Goal: Task Accomplishment & Management: Use online tool/utility

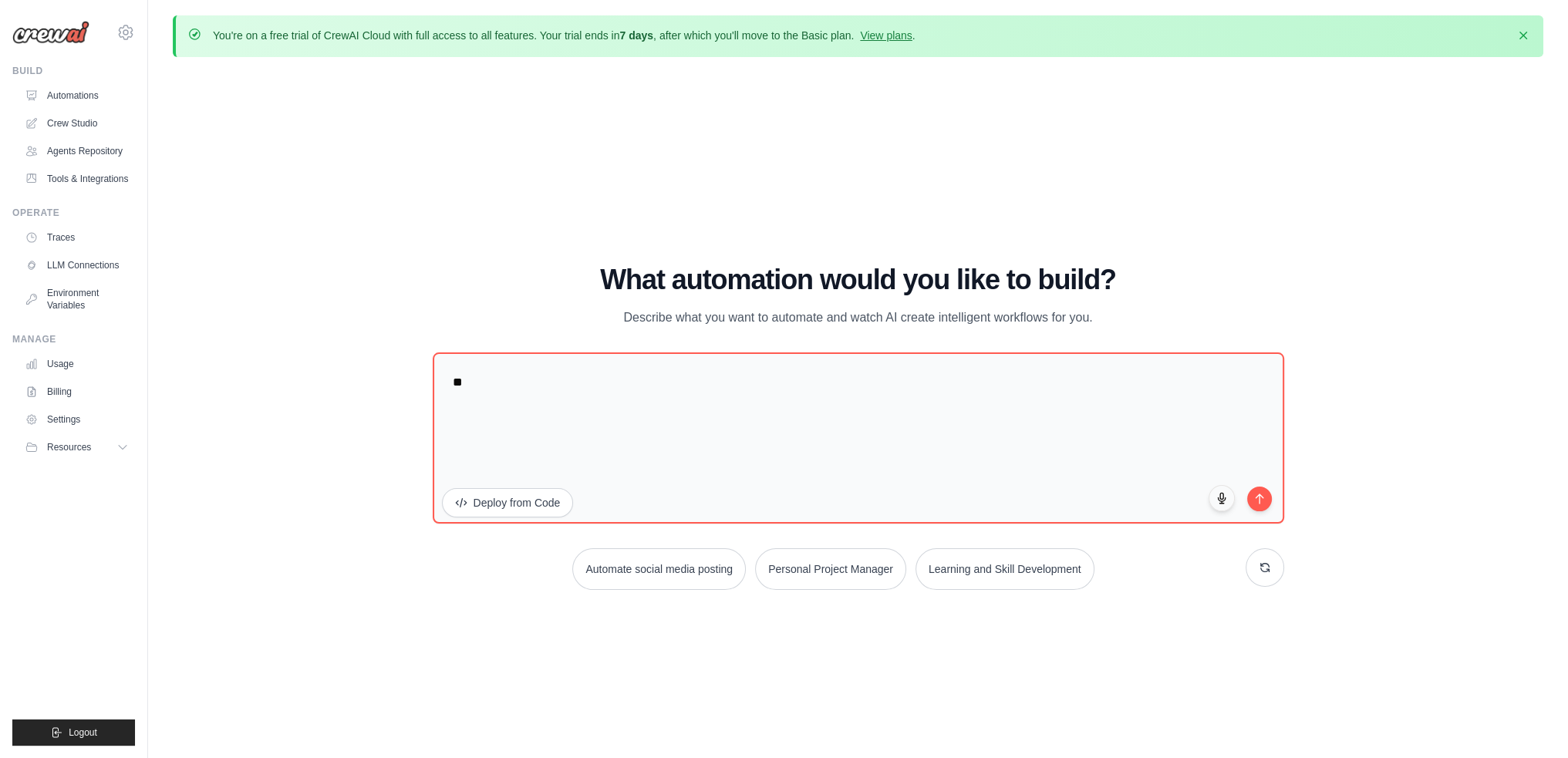
type textarea "*"
type textarea "**********"
click at [1263, 504] on button "submit" at bounding box center [1259, 497] width 26 height 26
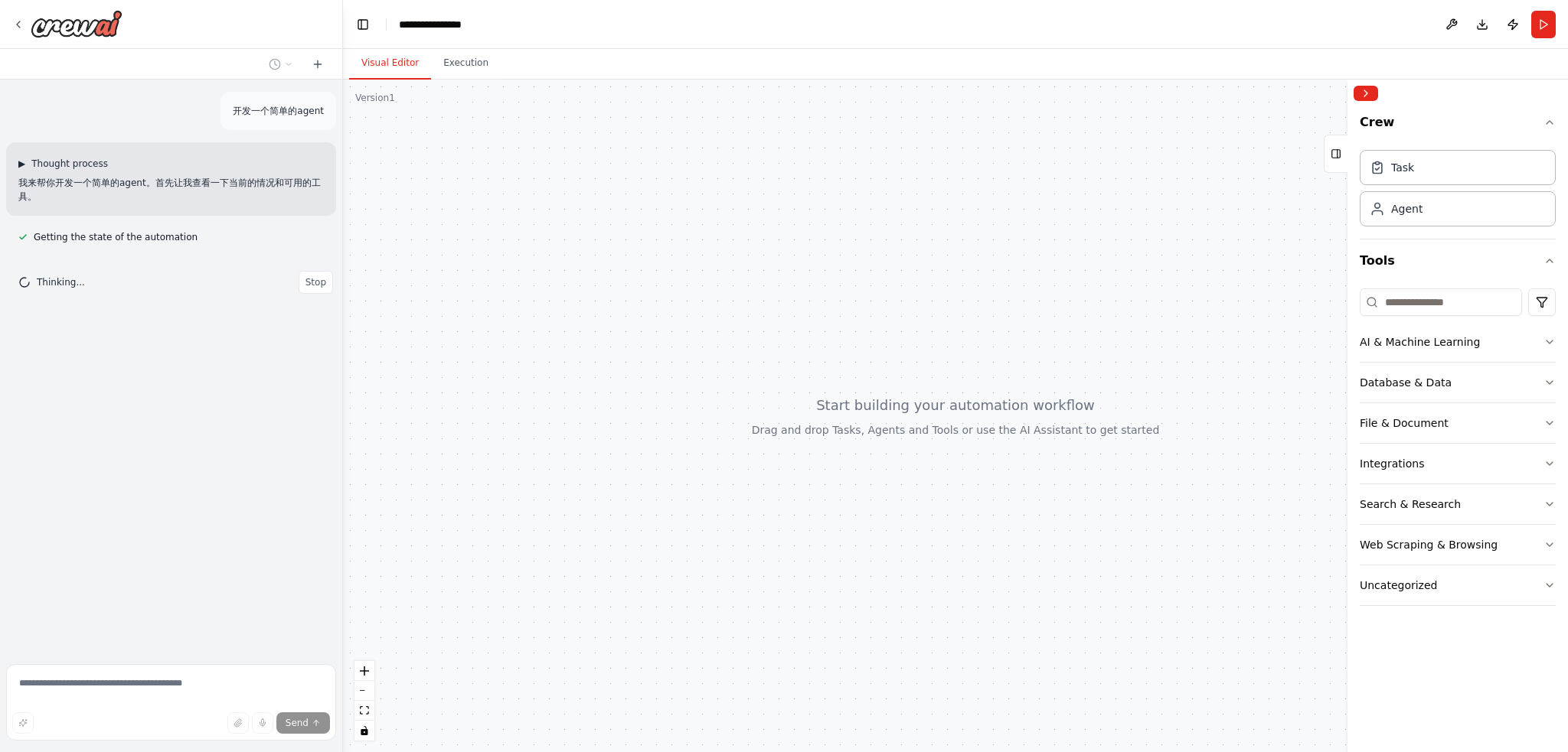
click at [25, 160] on span "▶" at bounding box center [22, 163] width 7 height 13
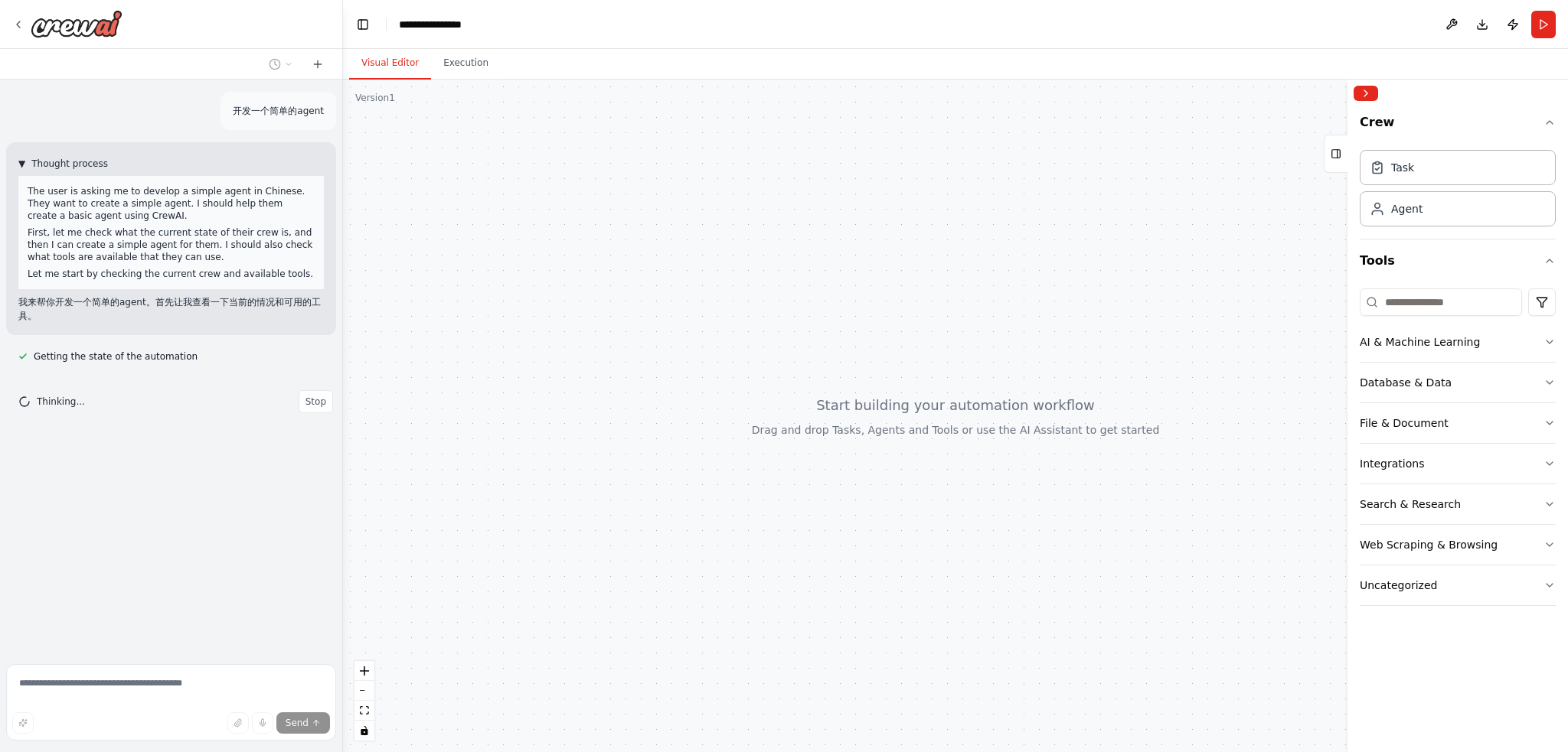
click at [25, 160] on span "▼" at bounding box center [22, 163] width 7 height 13
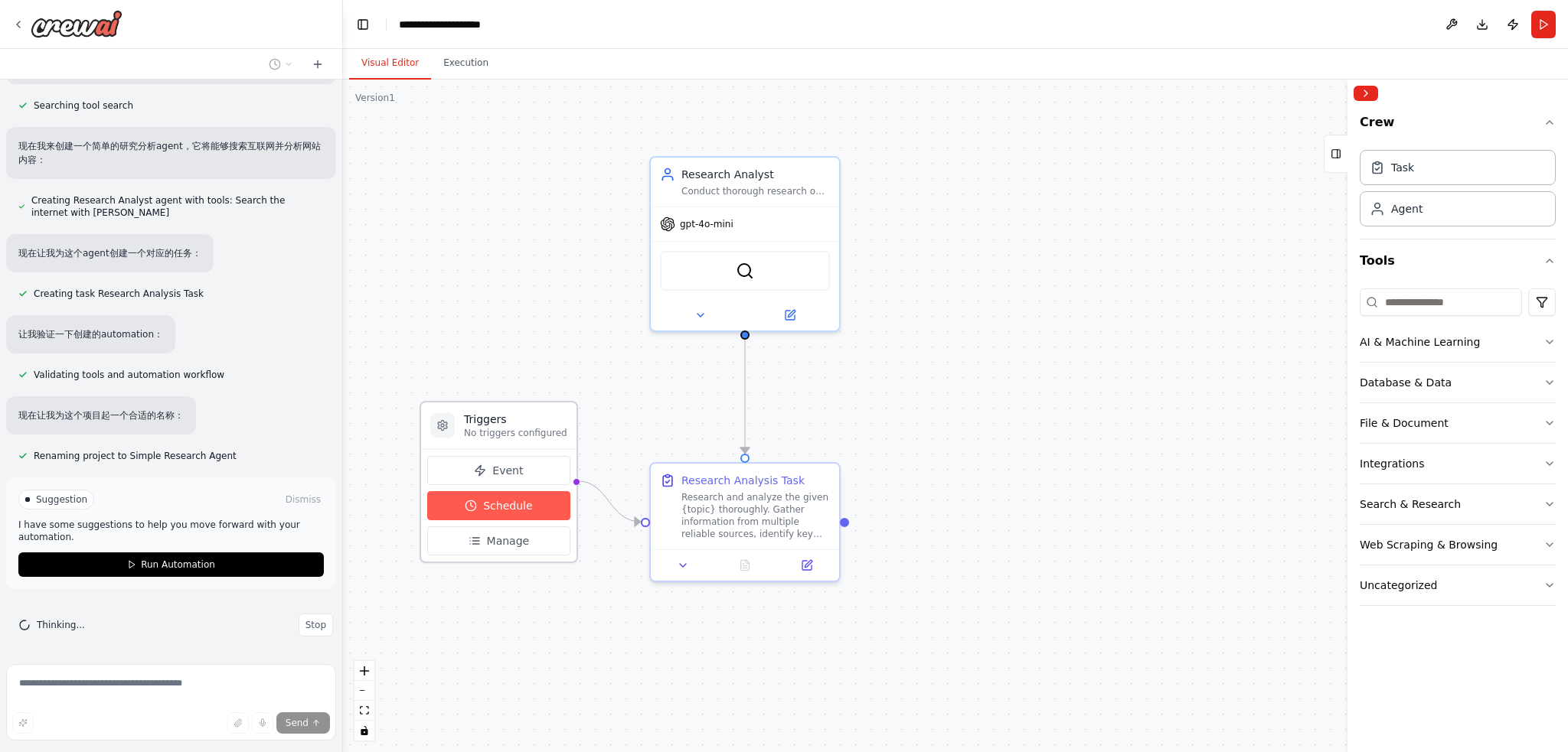
scroll to position [259, 0]
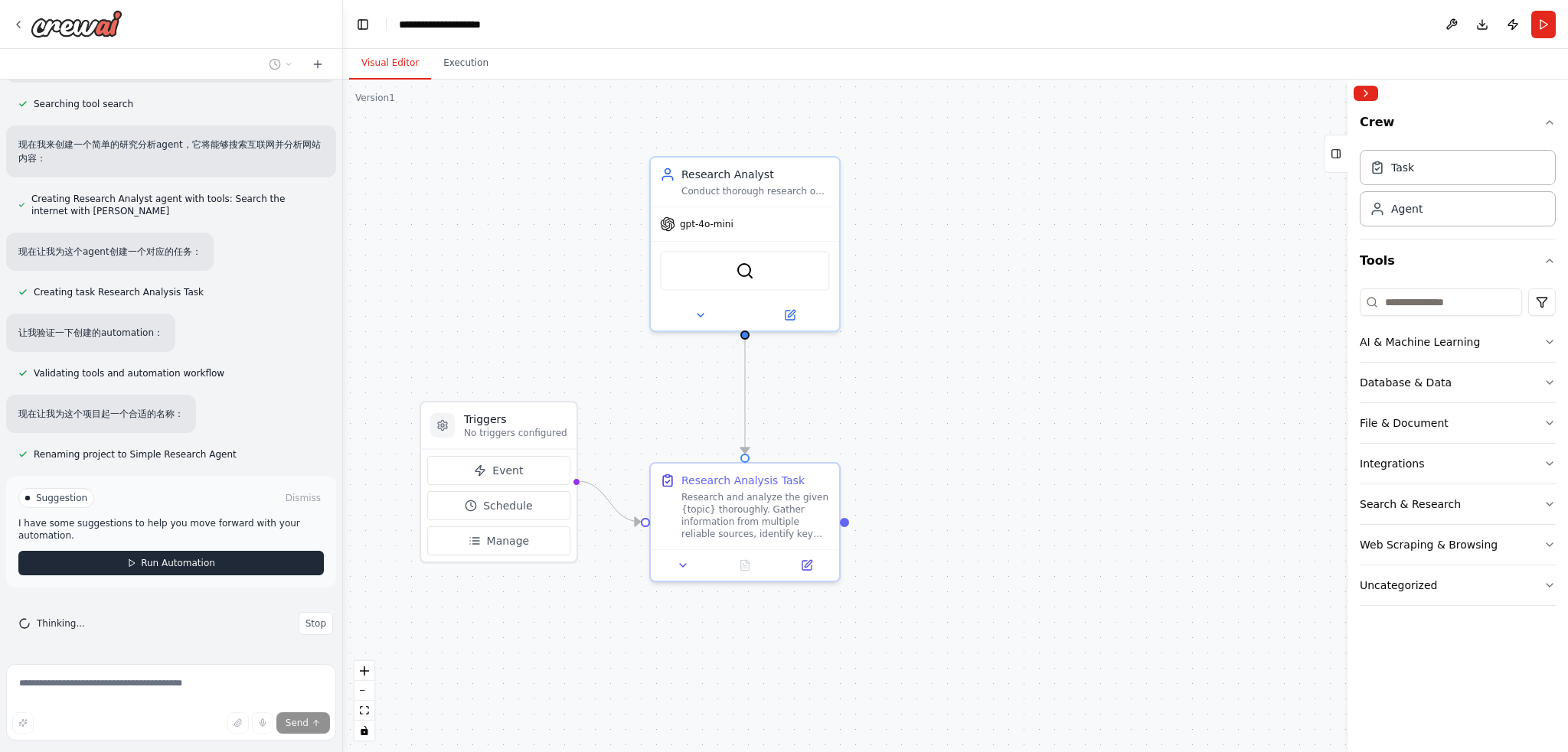
click at [206, 563] on span "Run Automation" at bounding box center [178, 563] width 74 height 13
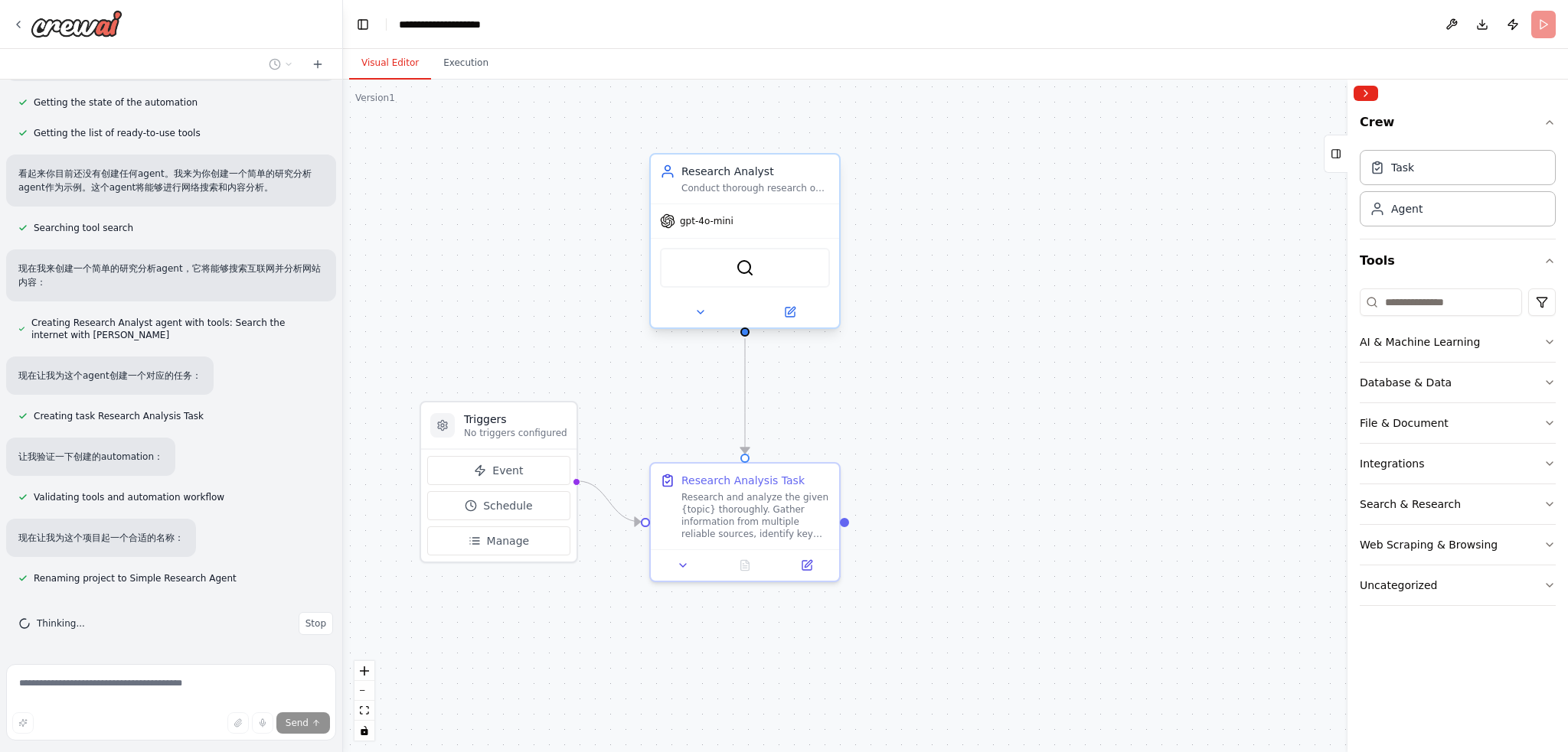
click at [758, 280] on div "SerperDevTool" at bounding box center [745, 267] width 170 height 40
click at [800, 315] on button at bounding box center [789, 312] width 87 height 19
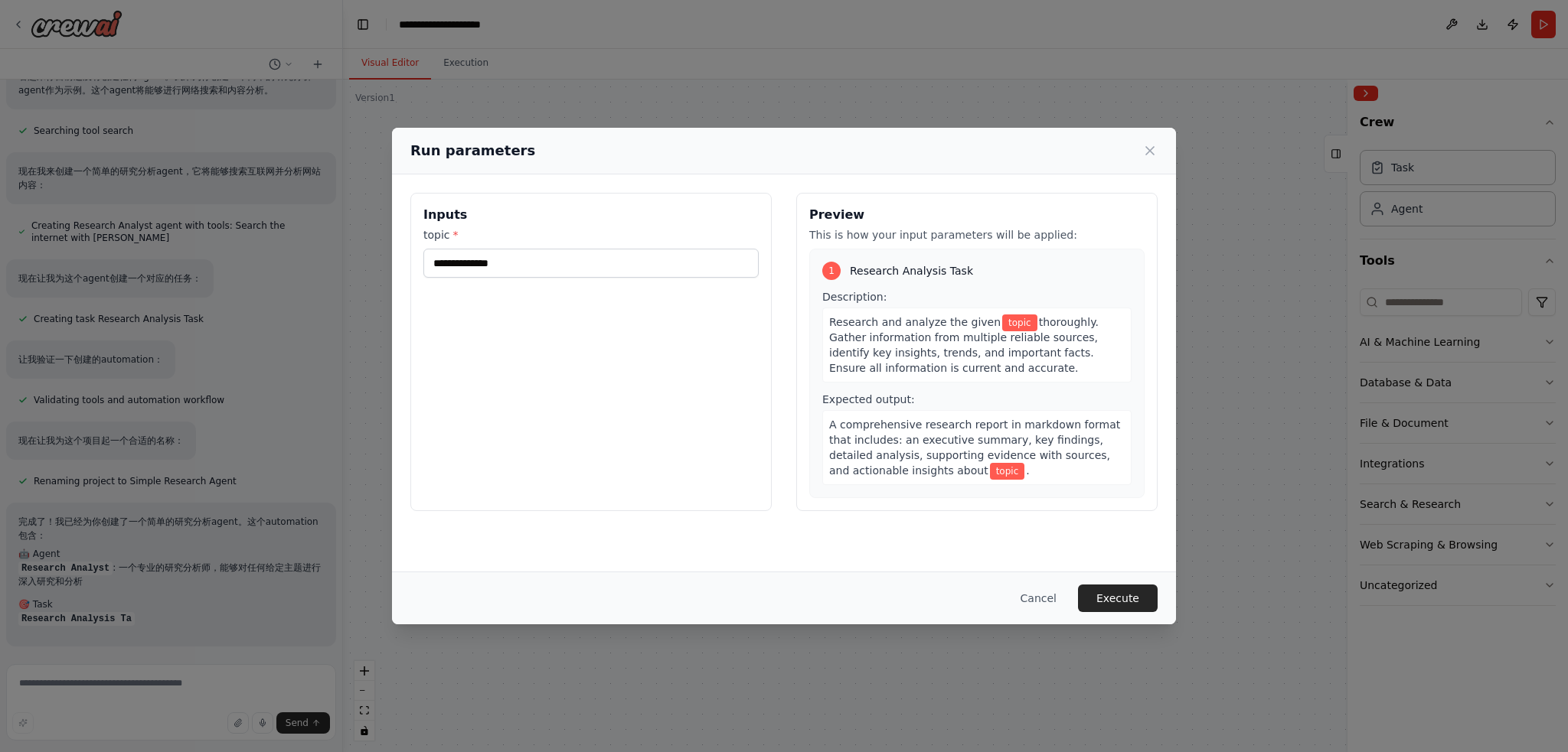
click at [730, 87] on div "Run parameters Inputs topic * Preview This is how your input parameters will be…" at bounding box center [784, 376] width 1568 height 752
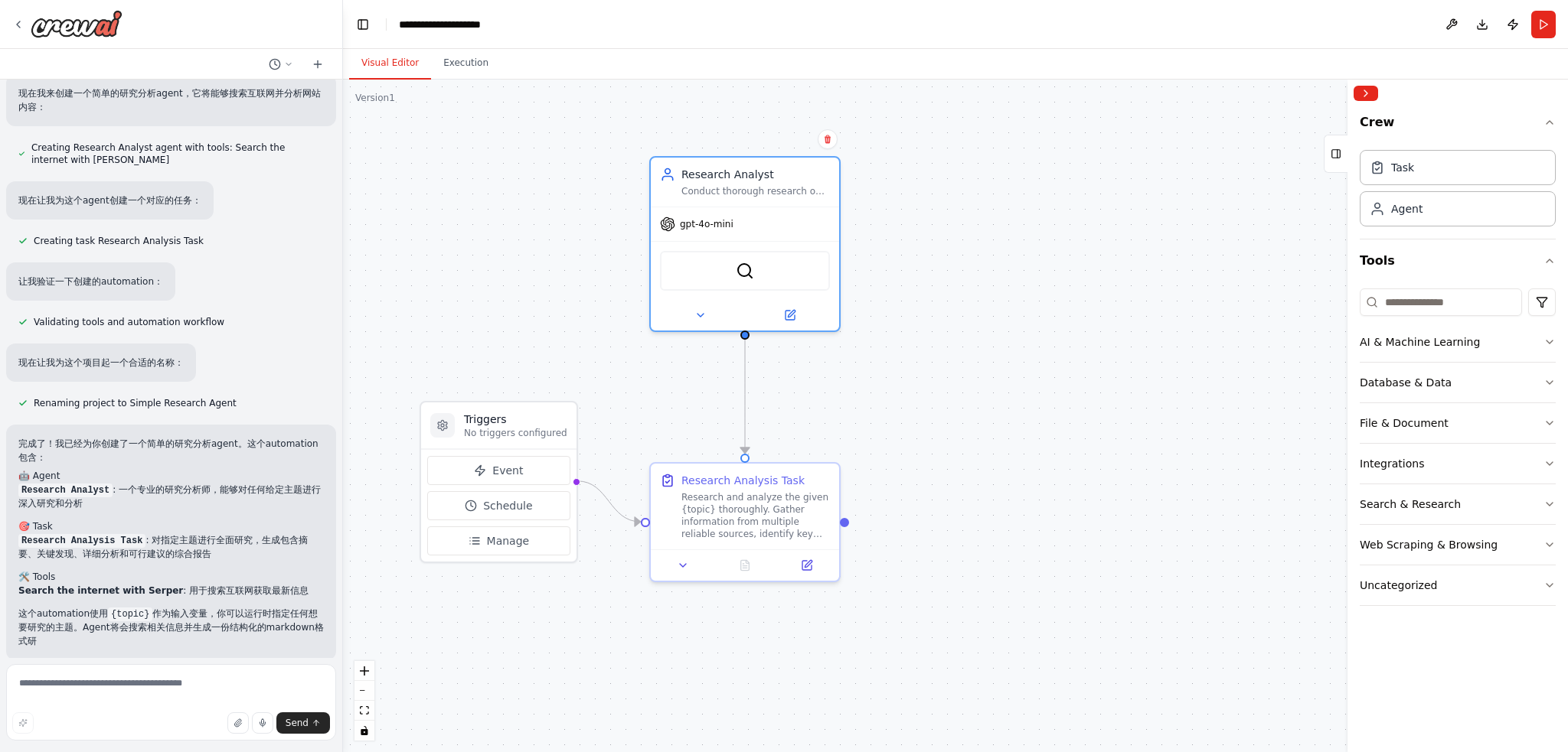
scroll to position [342, 0]
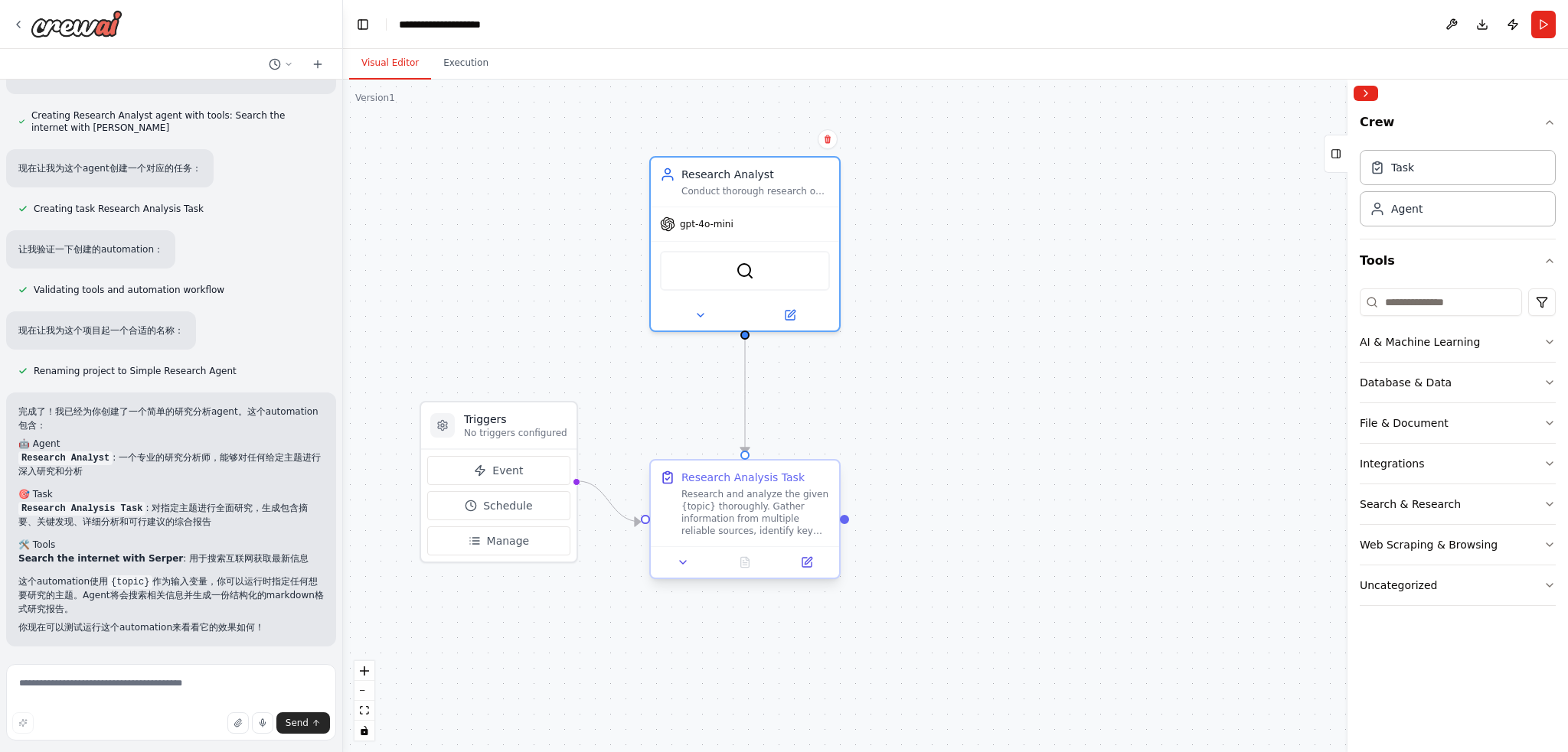
click at [726, 510] on div "Research and analyze the given {topic} thoroughly. Gather information from mult…" at bounding box center [756, 513] width 148 height 49
click at [820, 569] on button at bounding box center [806, 563] width 53 height 19
click at [1411, 307] on input at bounding box center [1441, 302] width 163 height 28
click at [1544, 310] on html "开发一个简单的agent ▶ Thought process 我来帮你开发一个简单的agent。首先让我查看一下当前的情况和可用的工具。 Getting th…" at bounding box center [784, 376] width 1568 height 752
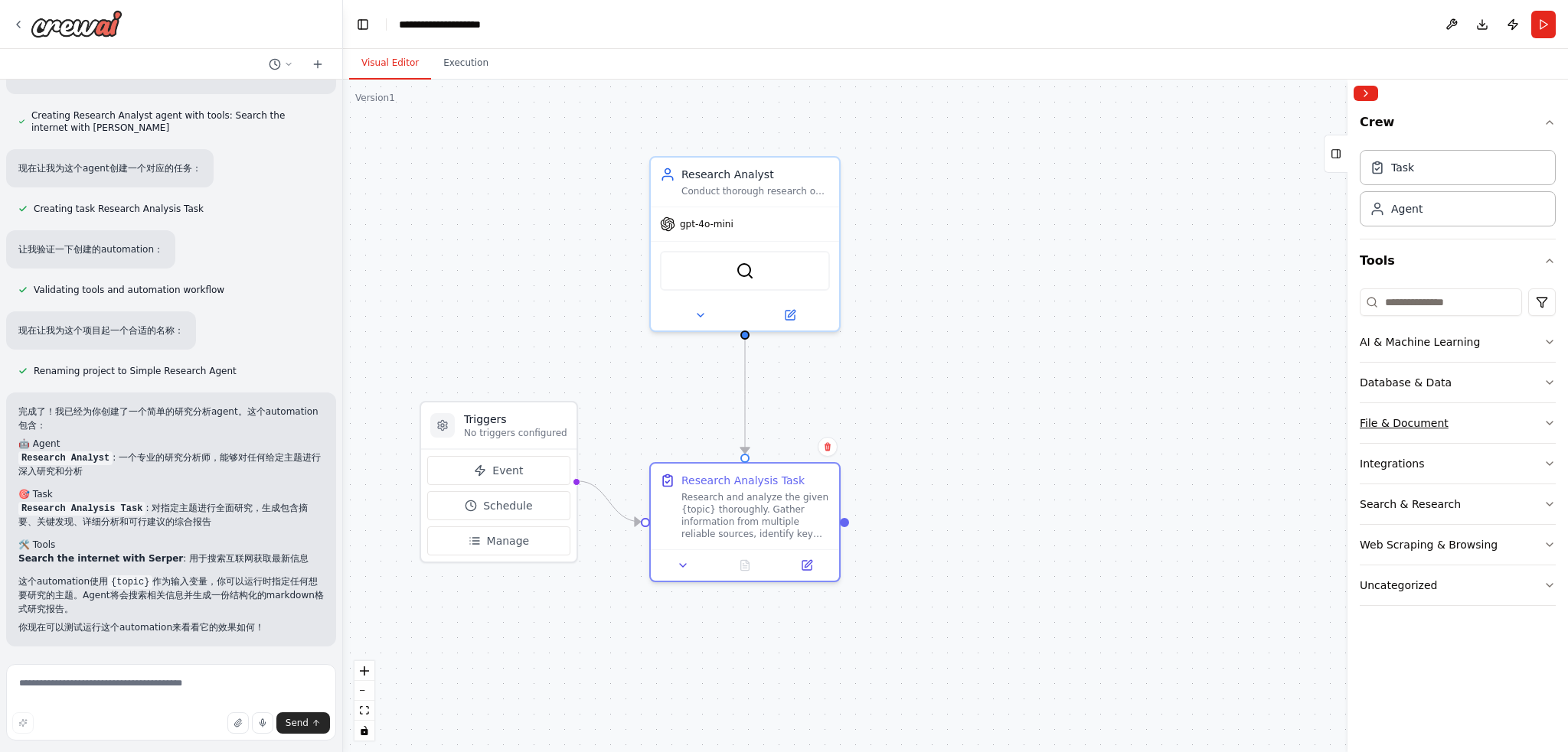
click at [1547, 418] on icon "button" at bounding box center [1549, 423] width 13 height 13
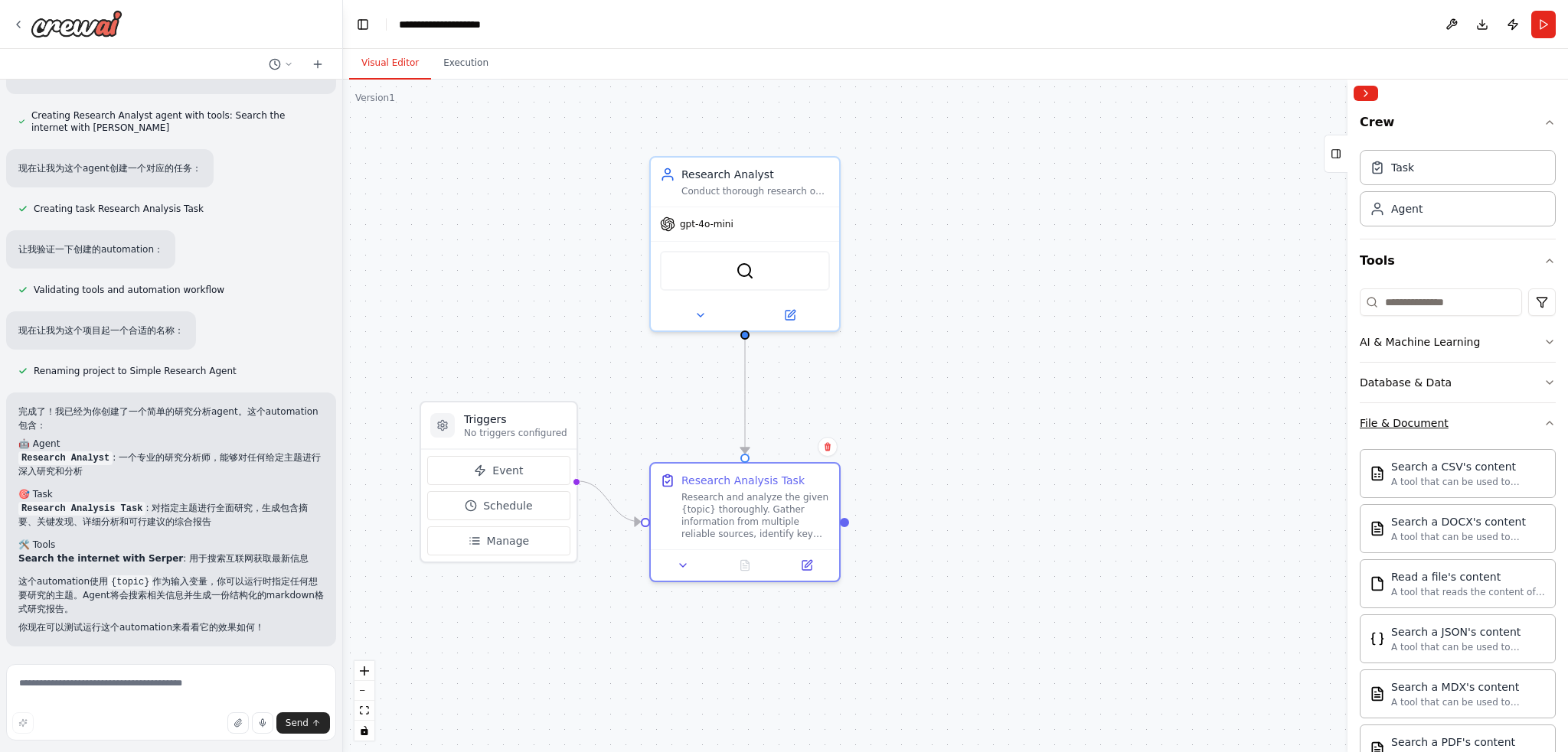
click at [1547, 418] on div "Crew Task Agent Tools AI & Machine Learning Database & Data File & Document Sea…" at bounding box center [1458, 429] width 221 height 645
click at [1544, 426] on icon "button" at bounding box center [1549, 423] width 13 height 13
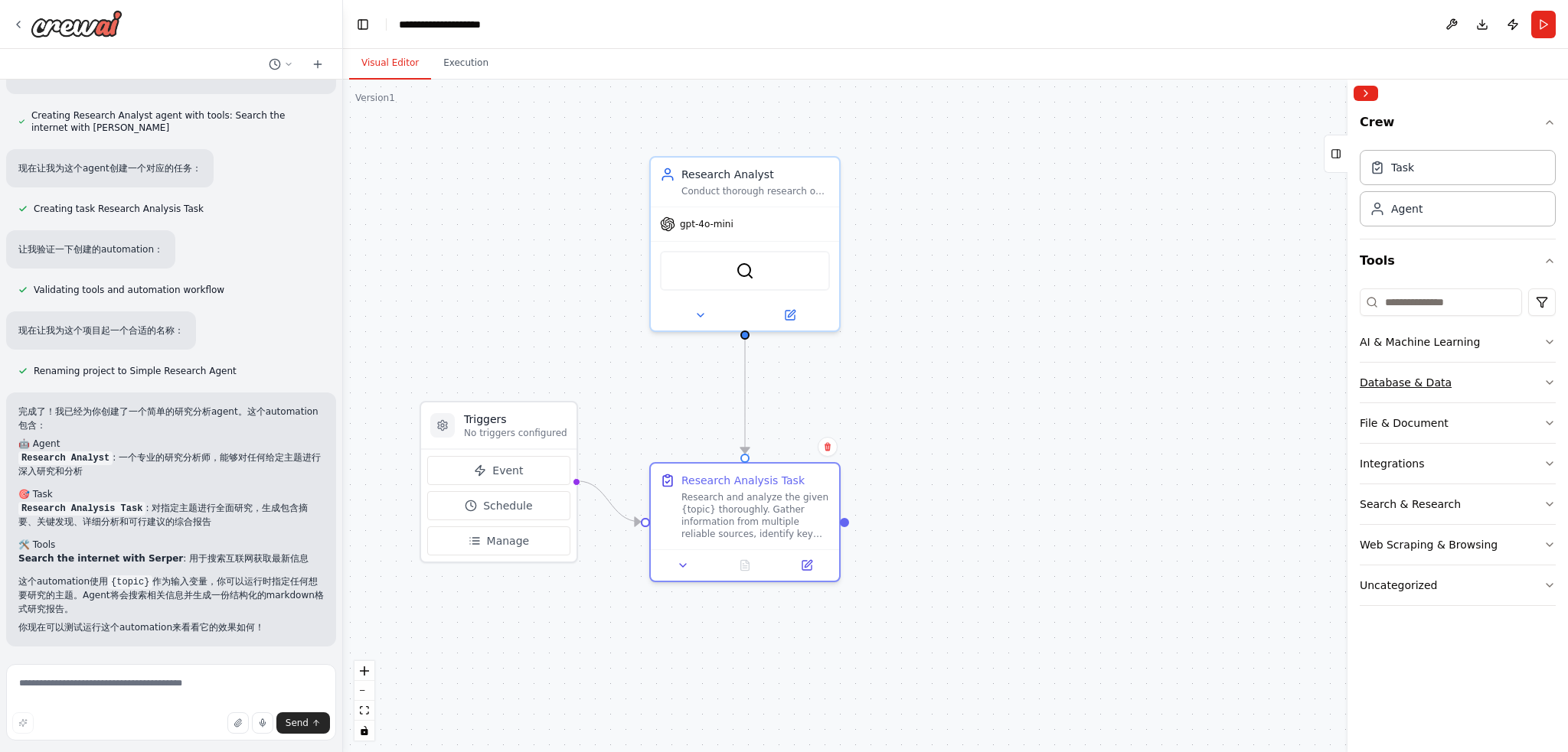
click at [1541, 388] on button "Database & Data" at bounding box center [1458, 382] width 196 height 40
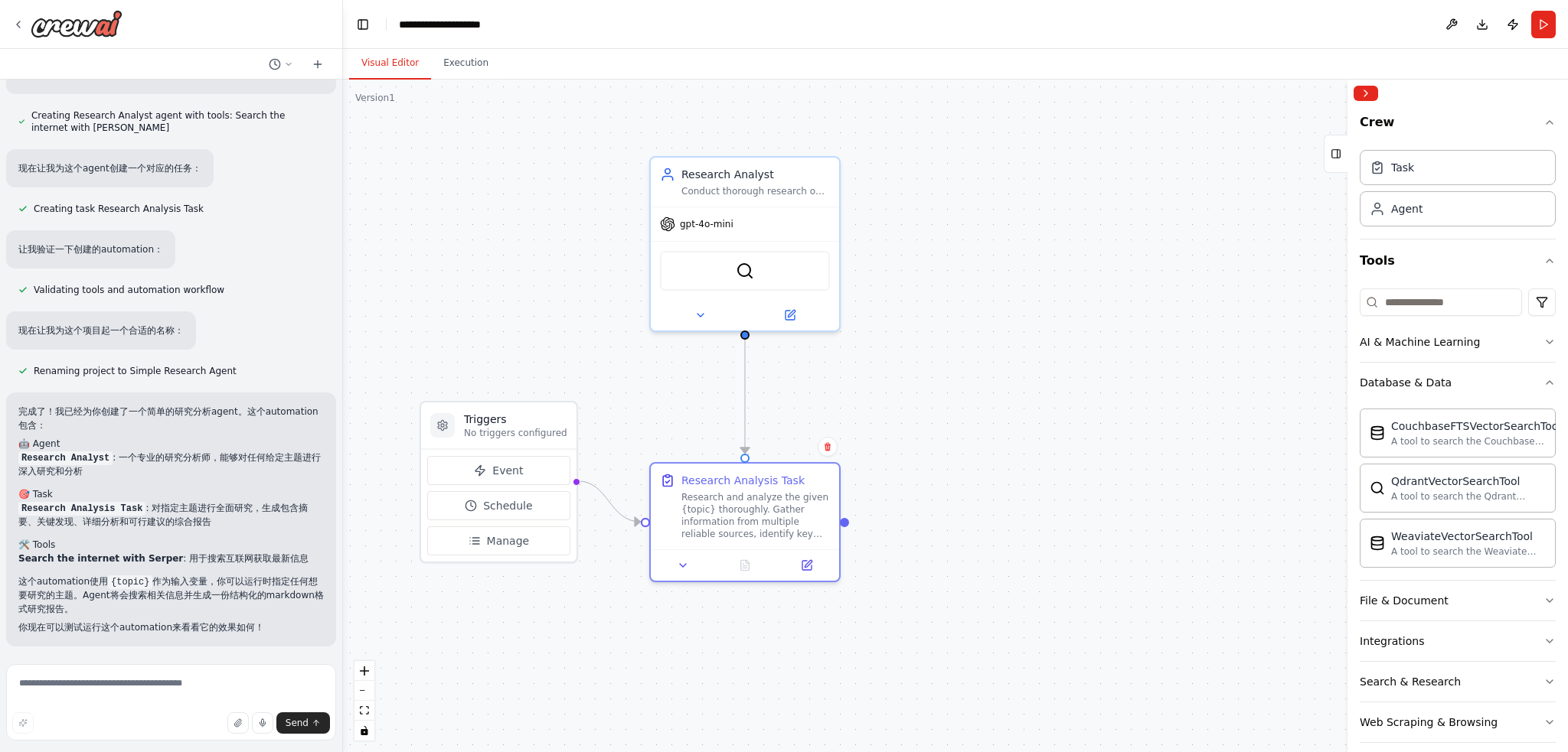
click at [1544, 382] on div "Crew Task Agent Tools AI & Machine Learning Database & Data CouchbaseFTSVectorS…" at bounding box center [1458, 429] width 221 height 645
click at [1544, 381] on icon "button" at bounding box center [1549, 382] width 13 height 13
